Goal: Information Seeking & Learning: Learn about a topic

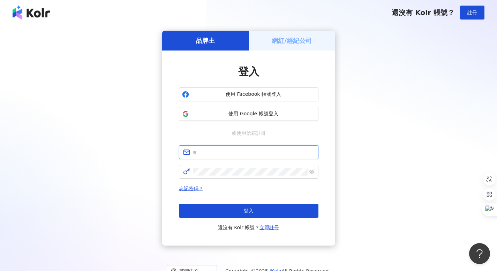
click at [216, 151] on input "text" at bounding box center [253, 153] width 121 height 8
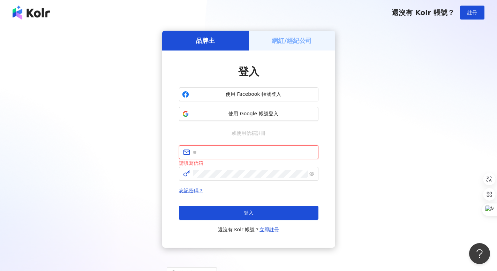
type input "**********"
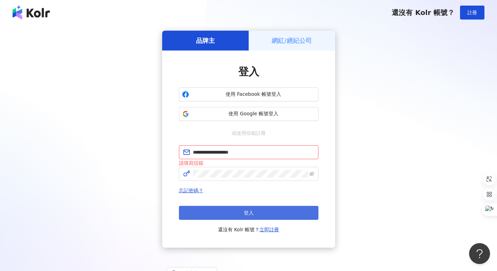
click at [238, 214] on button "登入" at bounding box center [249, 213] width 140 height 14
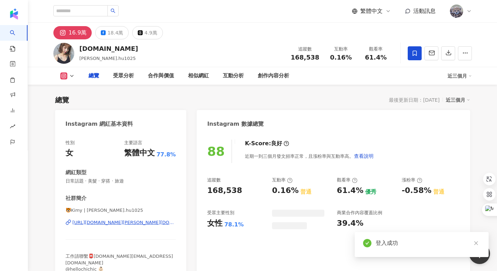
scroll to position [43, 0]
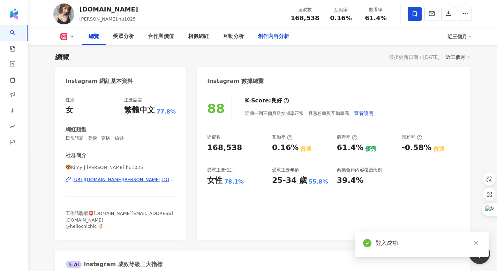
click at [278, 37] on div "創作內容分析" at bounding box center [273, 36] width 31 height 8
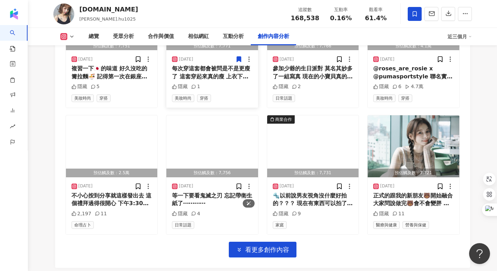
scroll to position [2451, 0]
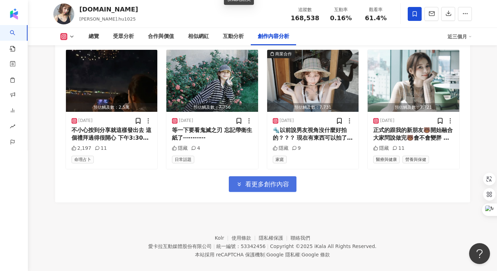
click at [266, 181] on span "看更多創作內容" at bounding box center [267, 185] width 44 height 8
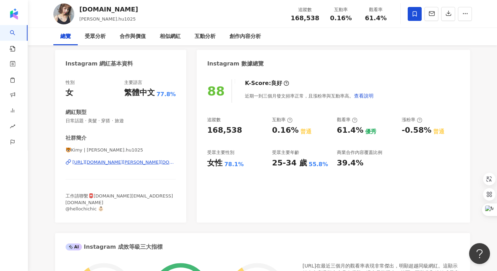
scroll to position [0, 0]
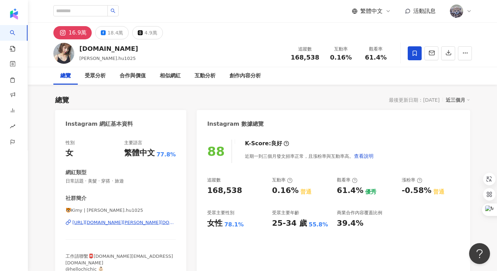
click at [131, 223] on div "[URL][DOMAIN_NAME][PERSON_NAME][DOMAIN_NAME]" at bounding box center [125, 223] width 104 height 6
drag, startPoint x: 81, startPoint y: 48, endPoint x: 95, endPoint y: 51, distance: 14.5
click at [95, 51] on div "[DOMAIN_NAME]" at bounding box center [109, 48] width 59 height 9
copy div "Kimy"
